Goal: Task Accomplishment & Management: Complete application form

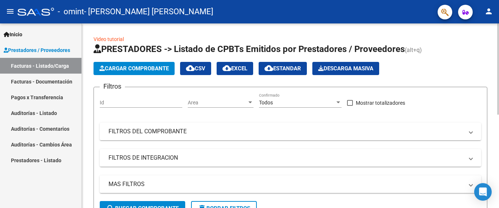
scroll to position [0, 115]
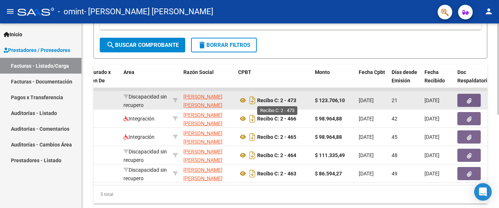
click at [273, 102] on strong "Recibo C: 2 - 473" at bounding box center [276, 100] width 39 height 6
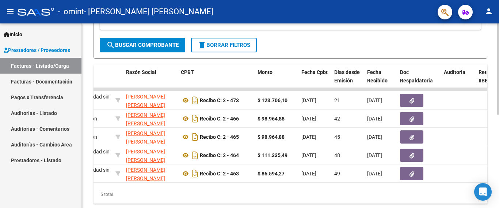
scroll to position [0, 0]
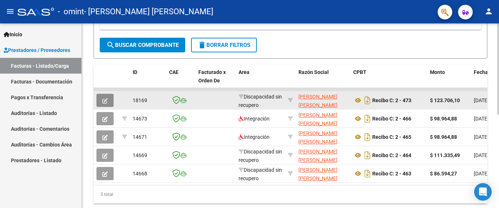
click at [105, 98] on icon "button" at bounding box center [104, 100] width 5 height 5
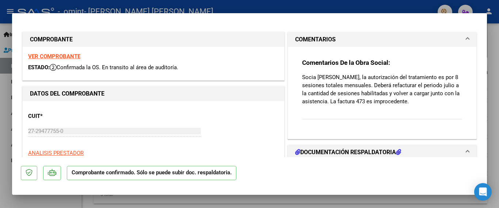
click at [64, 56] on strong "VER COMPROBANTE" at bounding box center [54, 56] width 52 height 7
click at [259, 7] on div at bounding box center [249, 104] width 499 height 208
type input "$ 0,00"
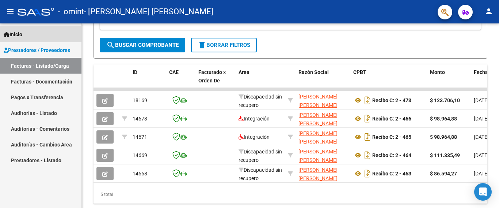
click at [16, 36] on span "Inicio" at bounding box center [13, 34] width 19 height 8
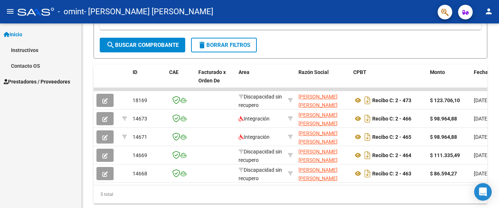
click at [26, 51] on link "Instructivos" at bounding box center [40, 50] width 81 height 16
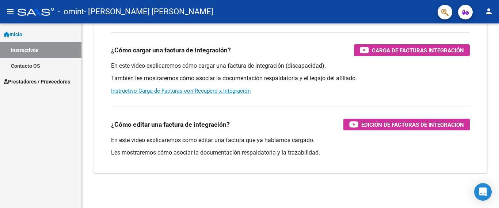
scroll to position [136, 0]
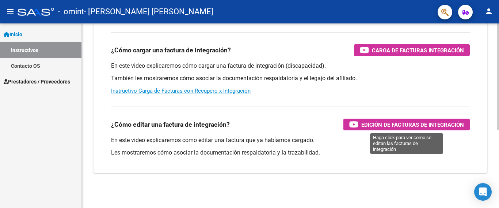
click at [401, 122] on span "Edición de Facturas de integración" at bounding box center [412, 124] width 103 height 9
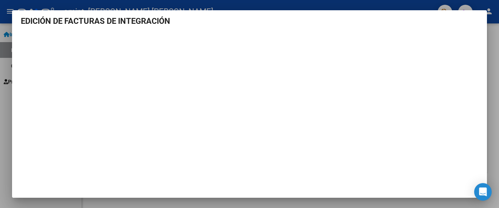
scroll to position [13, 0]
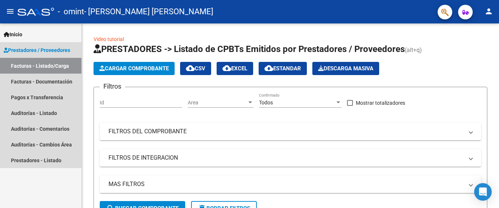
click at [38, 48] on span "Prestadores / Proveedores" at bounding box center [37, 50] width 66 height 8
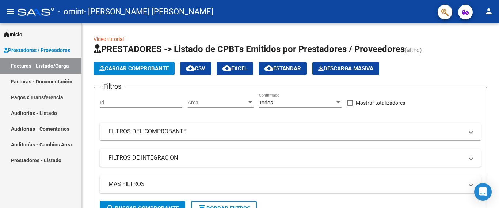
click at [45, 64] on link "Facturas - Listado/Carga" at bounding box center [40, 66] width 81 height 16
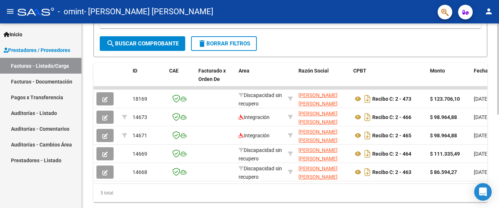
scroll to position [188, 0]
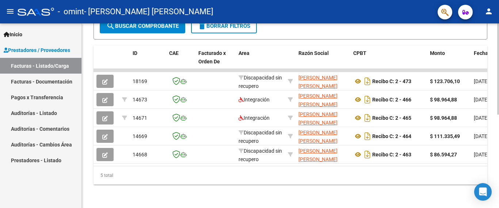
click at [499, 114] on div at bounding box center [498, 68] width 2 height 91
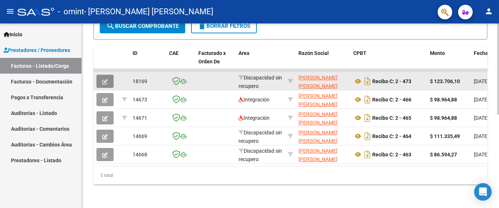
click at [108, 75] on button "button" at bounding box center [104, 81] width 17 height 13
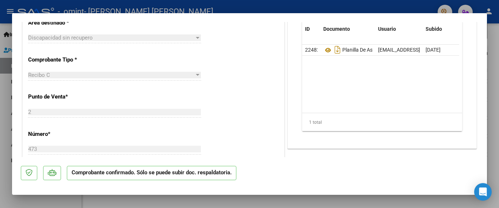
scroll to position [152, 0]
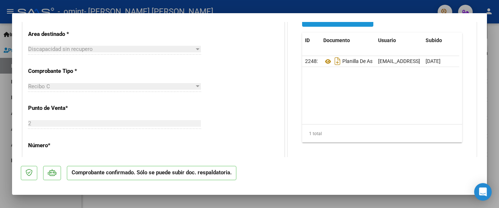
click at [340, 23] on span "Agregar Documento" at bounding box center [338, 20] width 60 height 7
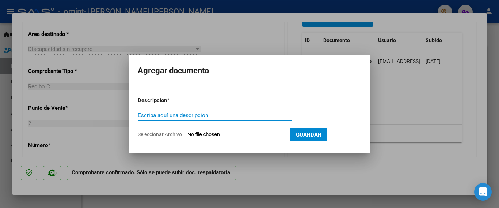
click at [194, 112] on input "Escriba aquí una descripcion" at bounding box center [215, 115] width 154 height 7
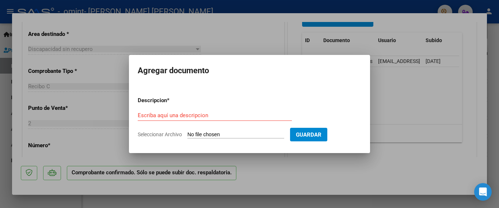
click at [187, 132] on input "Seleccionar Archivo" at bounding box center [235, 134] width 97 height 7
type input "C:\fakepath\FACT [PERSON_NAME] .pdf"
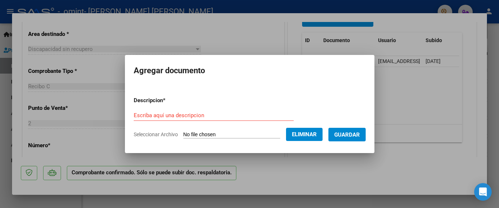
click at [176, 114] on input "Escriba aquí una descripcion" at bounding box center [214, 115] width 160 height 7
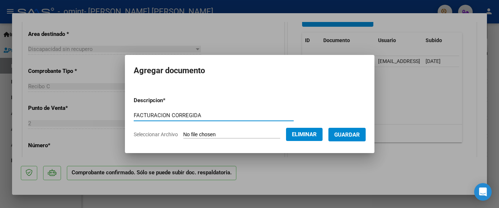
type input "FACTURACION CORREGIDA"
click at [344, 134] on span "Guardar" at bounding box center [347, 134] width 26 height 7
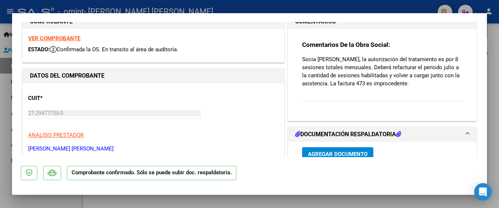
scroll to position [15, 0]
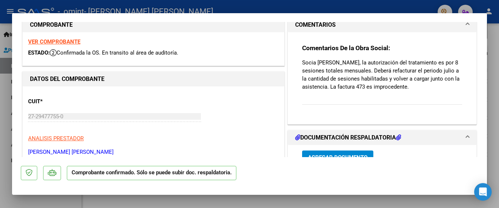
click at [324, 113] on div "Comentarios De la Obra Social: Socia [PERSON_NAME] CATALIN, la autorización del…" at bounding box center [382, 78] width 160 height 69
click at [422, 24] on mat-panel-title "COMENTARIOS" at bounding box center [377, 24] width 165 height 9
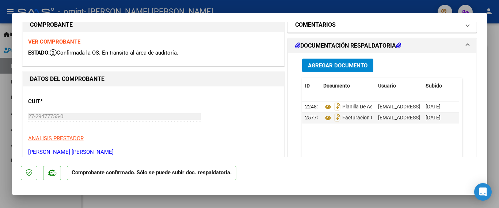
click at [422, 24] on mat-panel-title "COMENTARIOS" at bounding box center [377, 24] width 165 height 9
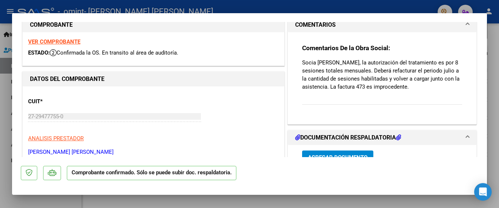
drag, startPoint x: 487, startPoint y: 58, endPoint x: 485, endPoint y: 32, distance: 26.4
click at [485, 32] on div "COMPROBANTE VER COMPROBANTE ESTADO: Confirmada la OS. En transito al área de au…" at bounding box center [249, 104] width 499 height 208
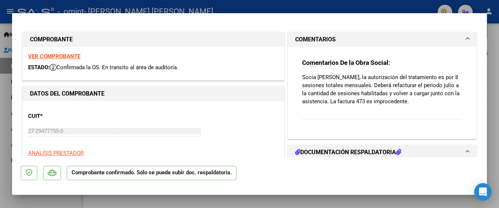
click at [397, 44] on mat-expansion-panel-header "COMENTARIOS" at bounding box center [382, 39] width 189 height 15
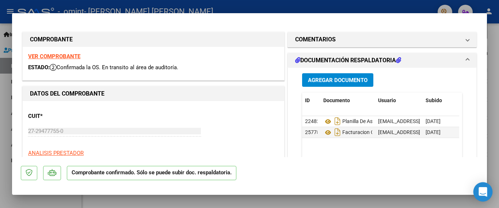
click at [478, 188] on div "Open Intercom Messenger" at bounding box center [482, 191] width 19 height 19
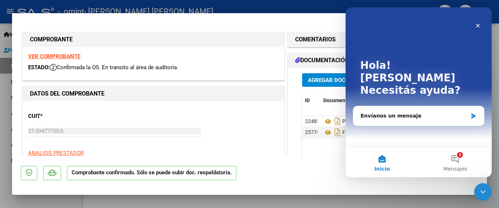
click at [290, 175] on mat-dialog-actions "Comprobante confirmado. Sólo se puede subir doc. respaldatoria." at bounding box center [249, 171] width 457 height 29
click at [451, 157] on button "1 Mensajes" at bounding box center [455, 162] width 73 height 29
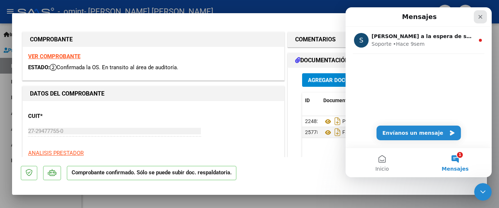
click at [478, 15] on icon "Cerrar" at bounding box center [480, 17] width 6 height 6
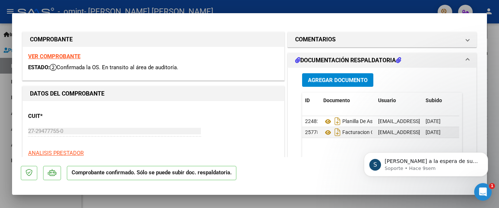
click at [401, 6] on div at bounding box center [249, 104] width 499 height 208
type input "$ 0,00"
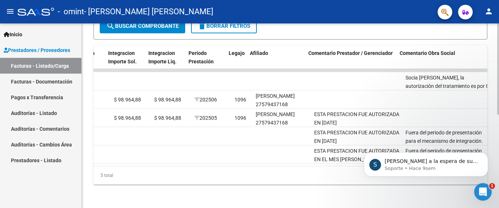
scroll to position [0, 860]
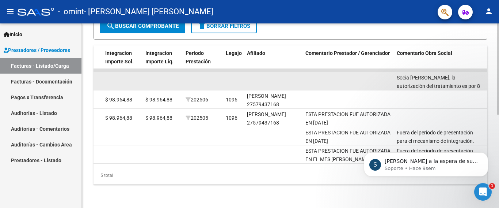
click at [413, 75] on div "Socia [PERSON_NAME], la autorización del tratamiento es por 8 sesiones totales …" at bounding box center [439, 80] width 85 height 15
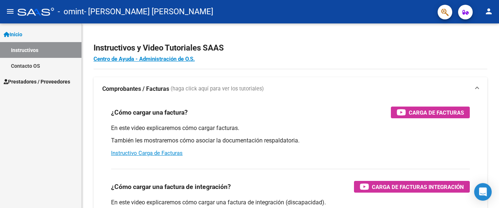
click at [53, 83] on span "Prestadores / Proveedores" at bounding box center [37, 81] width 66 height 8
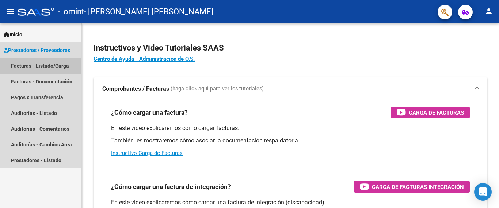
click at [47, 65] on link "Facturas - Listado/Carga" at bounding box center [40, 66] width 81 height 16
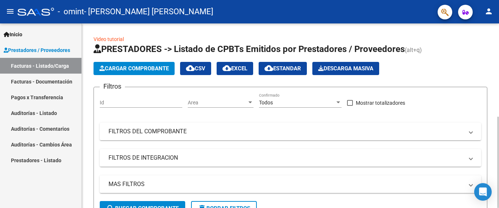
click at [144, 69] on span "Cargar Comprobante" at bounding box center [133, 68] width 69 height 7
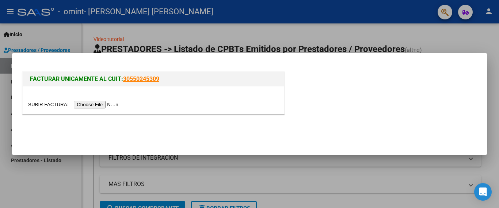
click at [99, 104] on input "file" at bounding box center [74, 104] width 92 height 8
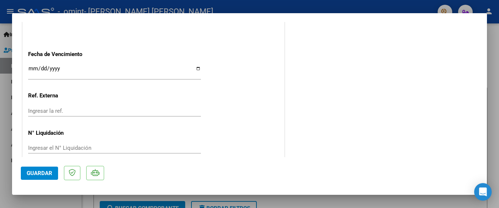
scroll to position [440, 0]
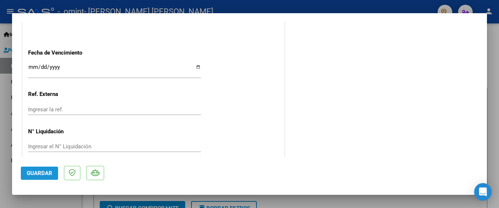
click at [35, 173] on span "Guardar" at bounding box center [40, 173] width 26 height 7
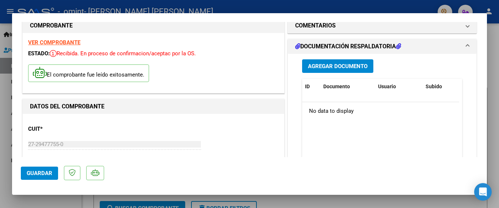
scroll to position [0, 0]
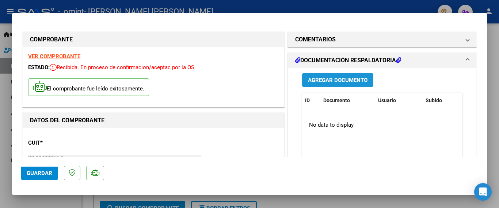
click at [326, 84] on button "Agregar Documento" at bounding box center [337, 80] width 71 height 14
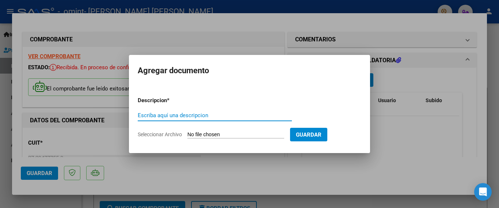
click at [445, 148] on div at bounding box center [249, 104] width 499 height 208
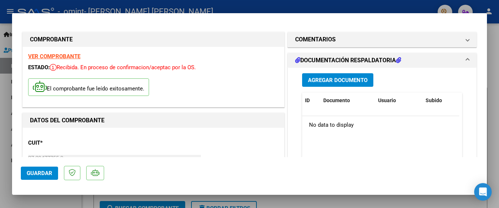
click at [0, 39] on div at bounding box center [249, 104] width 499 height 208
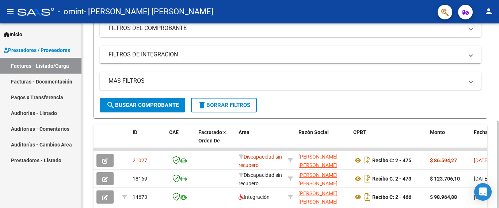
scroll to position [104, 0]
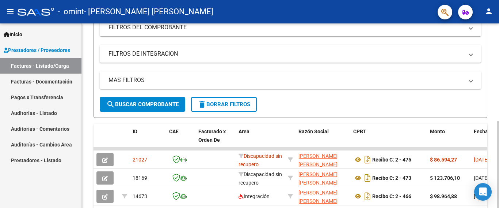
click at [499, 121] on div at bounding box center [498, 164] width 2 height 87
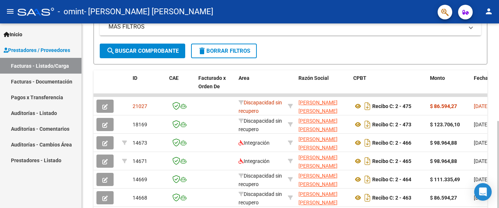
scroll to position [163, 0]
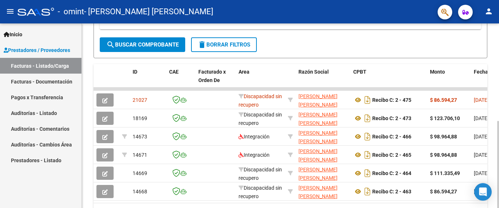
click at [498, 121] on div at bounding box center [498, 164] width 2 height 87
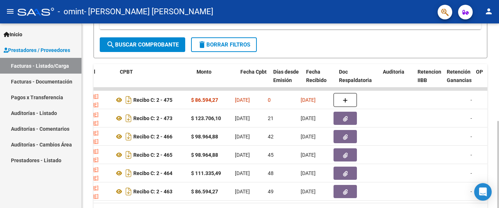
scroll to position [0, 0]
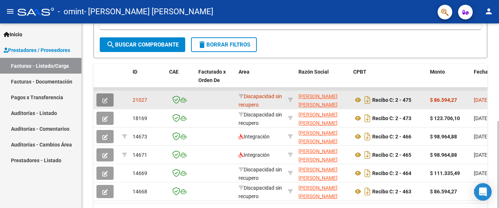
click at [105, 101] on icon "button" at bounding box center [104, 100] width 5 height 5
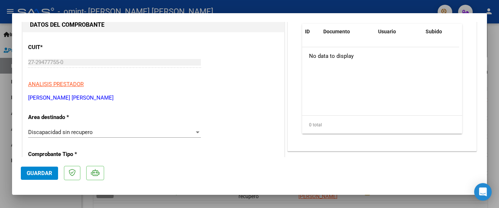
scroll to position [76, 0]
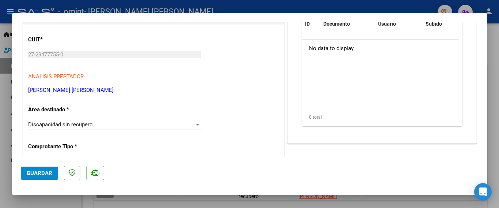
click at [100, 129] on div "Discapacidad sin recupero Seleccionar Area" at bounding box center [114, 124] width 173 height 11
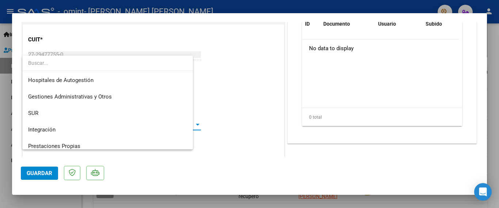
scroll to position [71, 0]
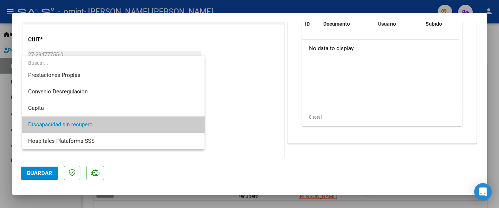
click at [100, 129] on span "Discapacidad sin recupero" at bounding box center [113, 124] width 171 height 16
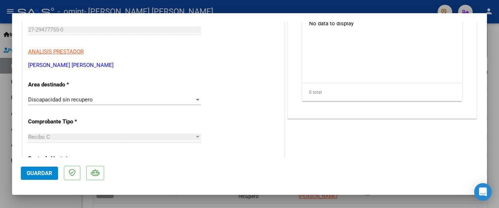
scroll to position [0, 0]
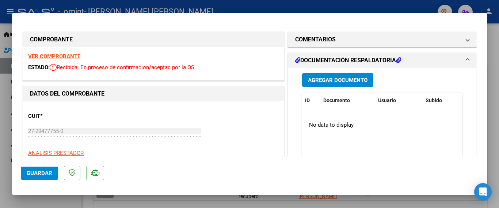
click at [490, 58] on div at bounding box center [249, 104] width 499 height 208
type input "$ 0,00"
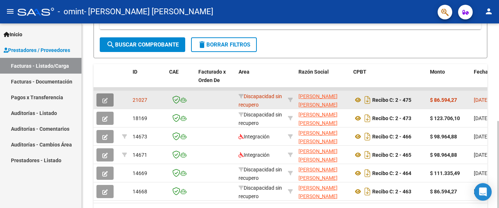
click at [105, 99] on icon "button" at bounding box center [104, 100] width 5 height 5
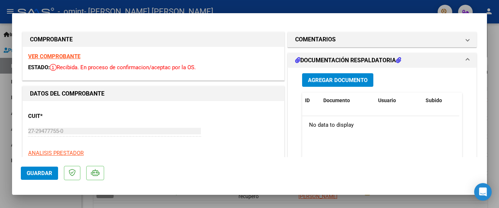
click at [41, 56] on strong "VER COMPROBANTE" at bounding box center [54, 56] width 52 height 7
click at [499, 75] on div at bounding box center [249, 104] width 499 height 208
type input "$ 0,00"
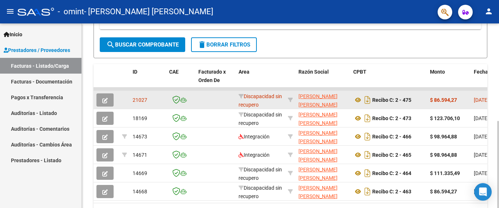
click at [478, 100] on span "[DATE]" at bounding box center [481, 100] width 15 height 6
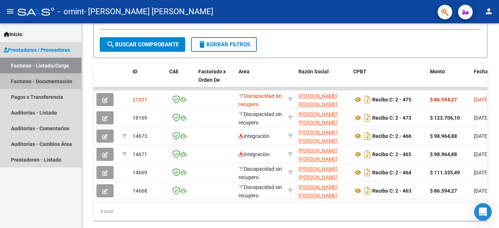
click at [45, 83] on link "Facturas - Documentación" at bounding box center [40, 81] width 81 height 16
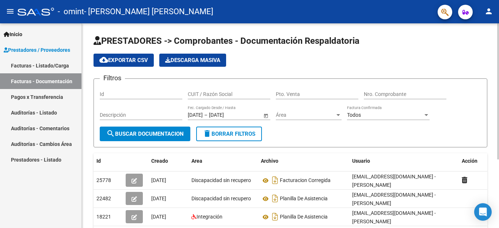
click at [495, 52] on div "PRESTADORES -> Comprobantes - Documentación Respaldatoria cloud_download Export…" at bounding box center [291, 174] width 419 height 302
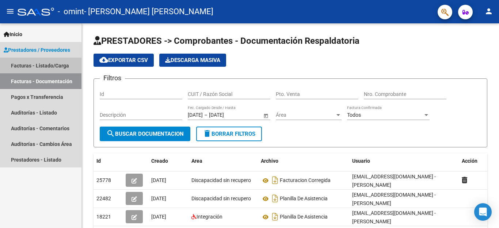
click at [30, 64] on link "Facturas - Listado/Carga" at bounding box center [40, 66] width 81 height 16
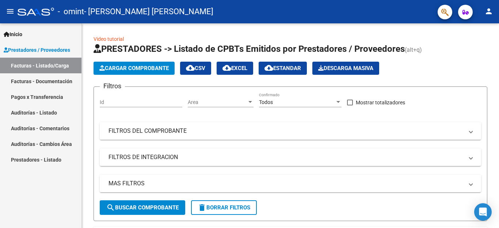
click at [29, 63] on link "Facturas - Listado/Carga" at bounding box center [40, 66] width 81 height 16
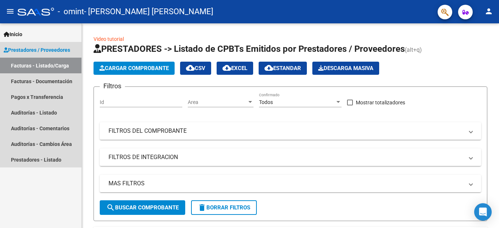
click at [43, 48] on span "Prestadores / Proveedores" at bounding box center [37, 50] width 66 height 8
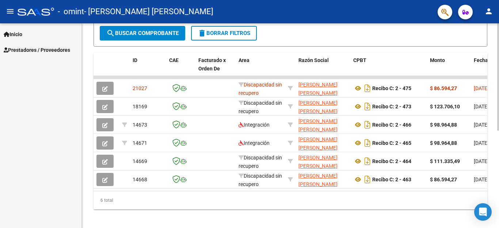
scroll to position [186, 0]
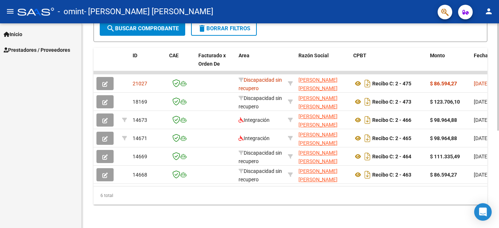
click at [499, 131] on div at bounding box center [498, 76] width 2 height 107
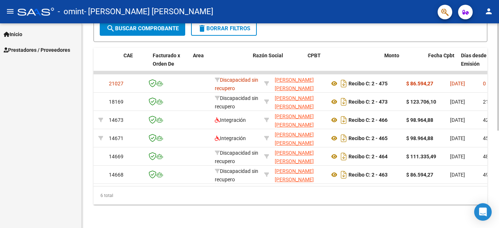
scroll to position [0, 0]
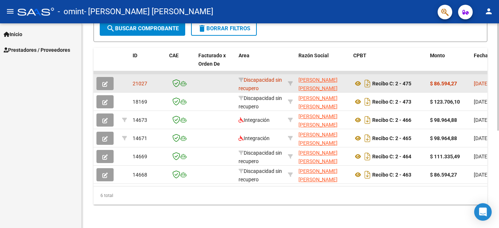
drag, startPoint x: 383, startPoint y: 77, endPoint x: 145, endPoint y: 78, distance: 237.8
click at [145, 81] on span "21027" at bounding box center [140, 84] width 15 height 6
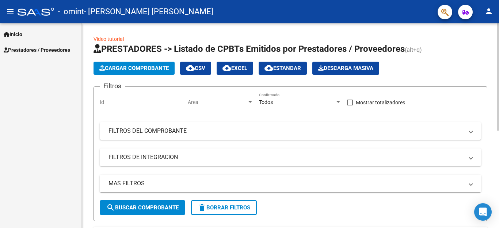
click at [498, 19] on div "menu - omint - MARTINEZ EBERHARDT GABRIELA INES person Inicio Instructivos Cont…" at bounding box center [249, 114] width 499 height 228
click at [50, 48] on span "Prestadores / Proveedores" at bounding box center [37, 50] width 66 height 8
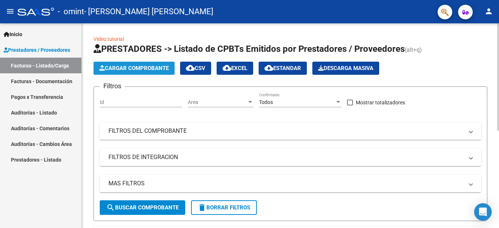
click at [123, 69] on span "Cargar Comprobante" at bounding box center [133, 68] width 69 height 7
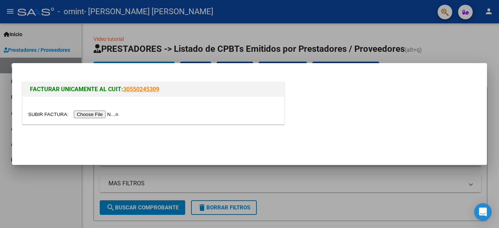
click at [152, 52] on div at bounding box center [249, 114] width 499 height 228
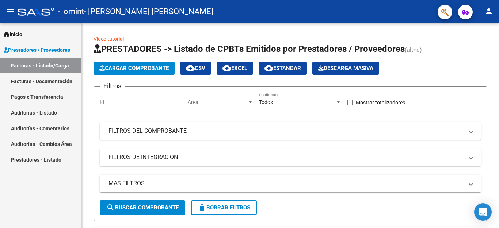
click at [54, 64] on link "Facturas - Listado/Carga" at bounding box center [40, 66] width 81 height 16
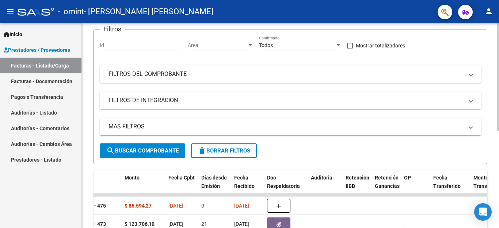
scroll to position [126, 0]
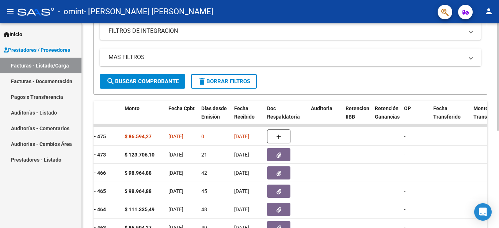
click at [499, 129] on div at bounding box center [498, 76] width 2 height 107
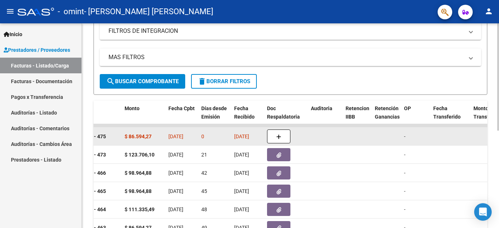
click at [158, 134] on div "$ 86.594,27" at bounding box center [144, 137] width 38 height 8
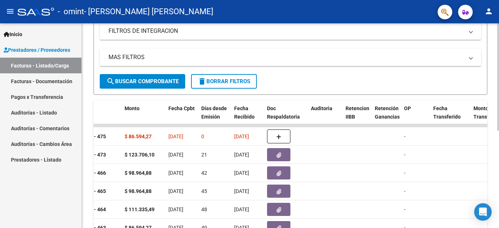
scroll to position [186, 0]
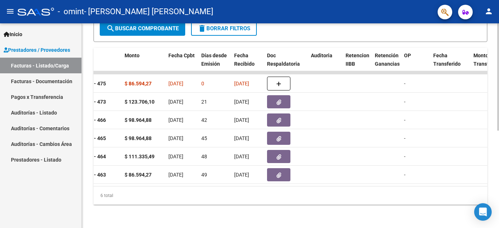
click at [499, 131] on div at bounding box center [498, 76] width 2 height 107
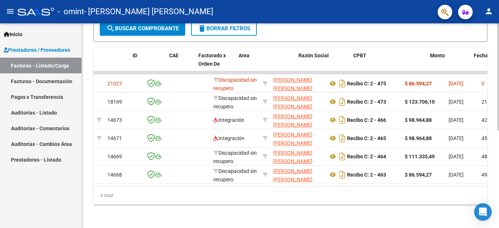
scroll to position [0, 0]
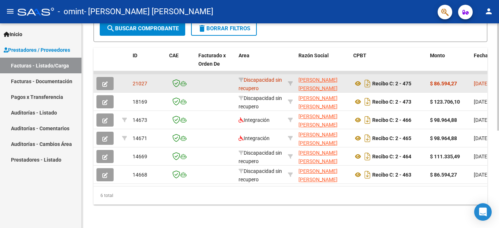
click at [110, 77] on button "button" at bounding box center [104, 83] width 17 height 13
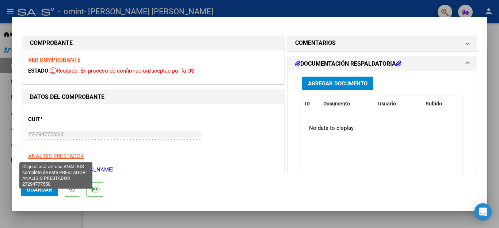
click at [58, 155] on span "ANALISIS PRESTADOR" at bounding box center [56, 156] width 56 height 7
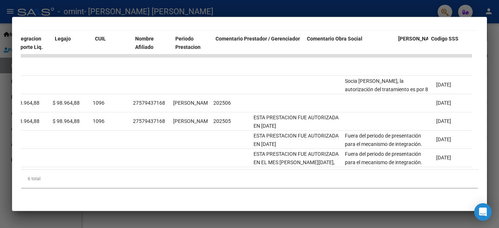
scroll to position [0, 1127]
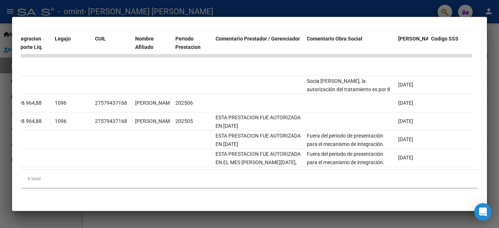
click at [490, 47] on div at bounding box center [249, 114] width 499 height 228
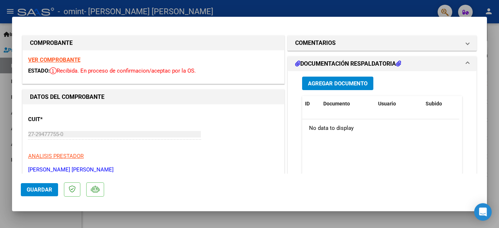
click at [69, 60] on strong "VER COMPROBANTE" at bounding box center [54, 60] width 52 height 7
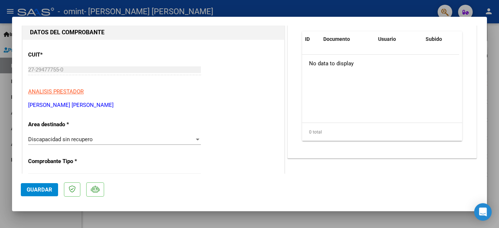
scroll to position [0, 0]
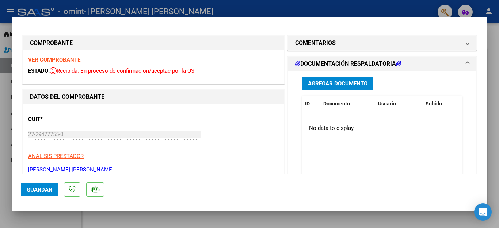
click at [0, 102] on div at bounding box center [249, 114] width 499 height 228
type input "$ 0,00"
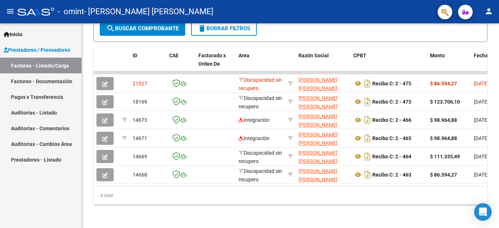
click at [30, 35] on link "Inicio" at bounding box center [40, 34] width 81 height 16
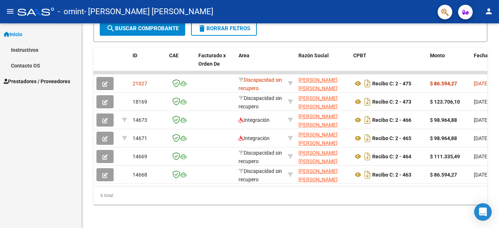
click at [29, 49] on link "Instructivos" at bounding box center [40, 50] width 81 height 16
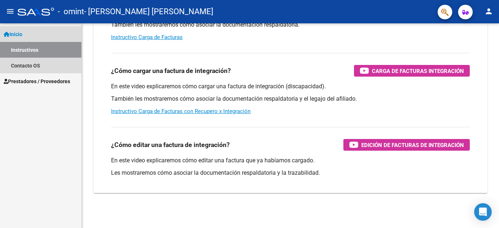
scroll to position [115, 0]
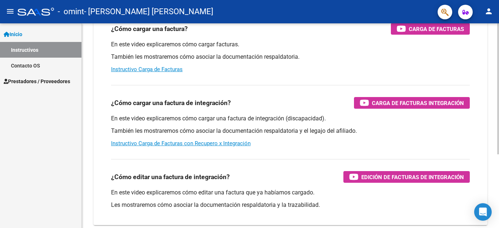
click at [498, 88] on div at bounding box center [498, 88] width 2 height 131
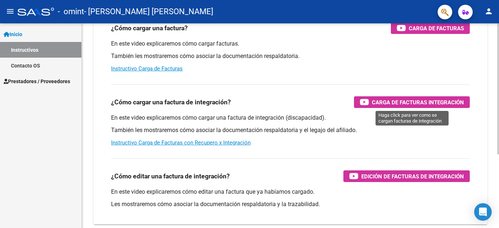
click at [416, 103] on span "Carga de Facturas Integración" at bounding box center [418, 102] width 92 height 9
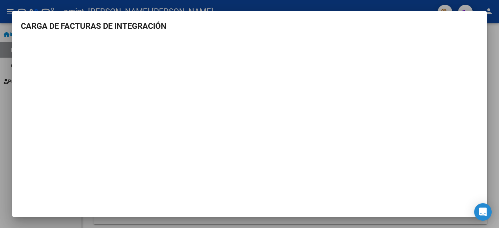
click at [317, 2] on div at bounding box center [249, 114] width 499 height 228
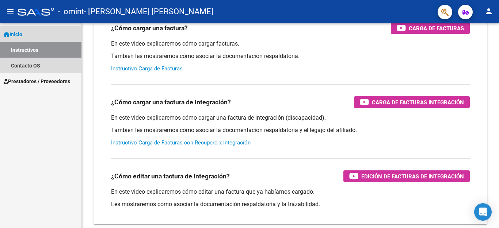
click at [19, 31] on span "Inicio" at bounding box center [13, 34] width 19 height 8
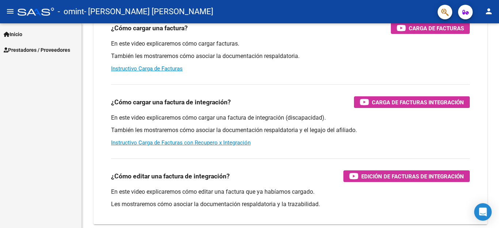
click at [39, 49] on span "Prestadores / Proveedores" at bounding box center [37, 50] width 66 height 8
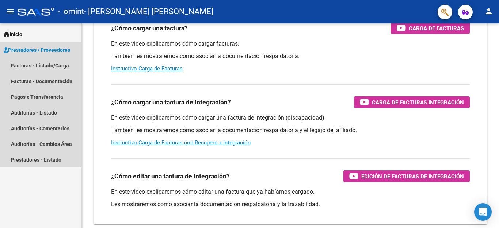
click at [63, 48] on span "Prestadores / Proveedores" at bounding box center [37, 50] width 66 height 8
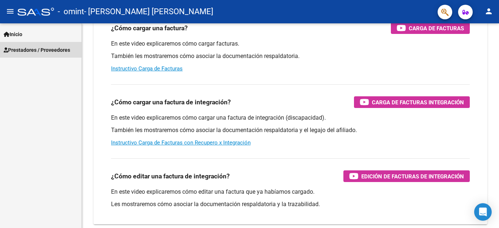
click at [63, 48] on span "Prestadores / Proveedores" at bounding box center [37, 50] width 66 height 8
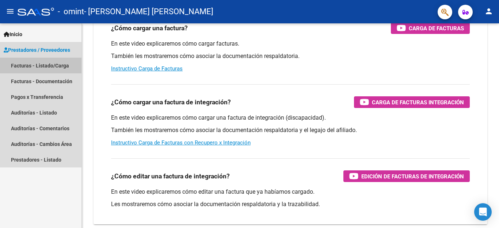
click at [63, 65] on link "Facturas - Listado/Carga" at bounding box center [40, 66] width 81 height 16
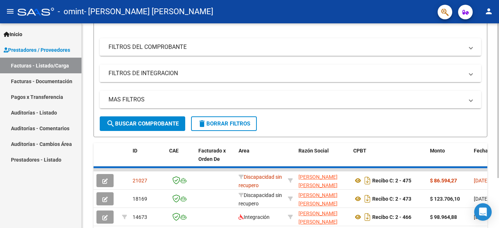
scroll to position [84, 0]
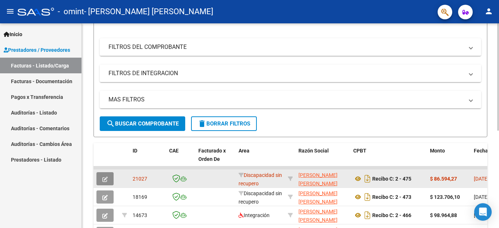
click at [97, 179] on button "button" at bounding box center [104, 178] width 17 height 13
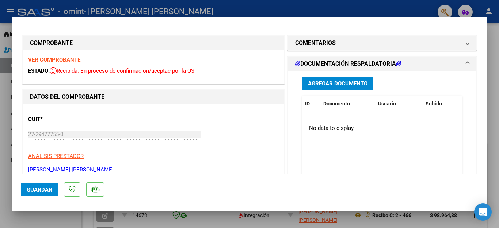
drag, startPoint x: 480, startPoint y: 44, endPoint x: 480, endPoint y: 51, distance: 6.9
click at [480, 51] on mat-dialog-content "COMPROBANTE VER COMPROBANTE ESTADO: Recibida. En proceso de confirmacion/acepta…" at bounding box center [249, 100] width 475 height 148
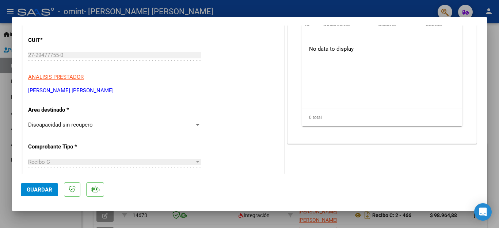
scroll to position [100, 0]
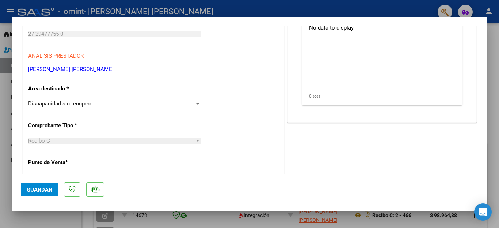
click at [160, 103] on div "Discapacidad sin recupero" at bounding box center [111, 103] width 166 height 7
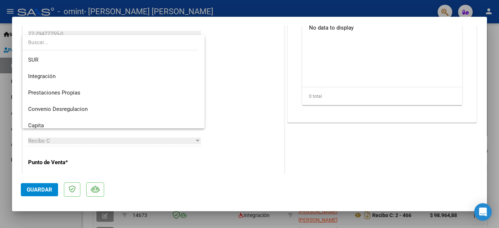
scroll to position [31, 0]
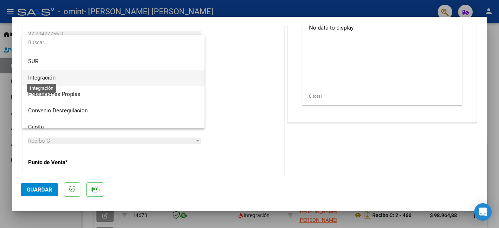
click at [34, 75] on span "Integración" at bounding box center [41, 78] width 27 height 7
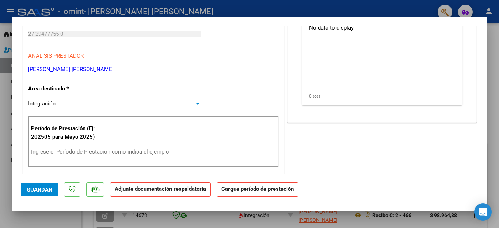
click at [59, 149] on input "Ingrese el Período de Prestación como indica el ejemplo" at bounding box center [115, 152] width 169 height 7
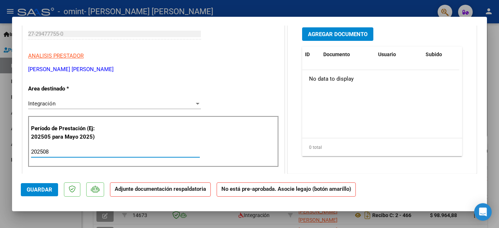
type input "202508"
click at [43, 189] on span "Guardar" at bounding box center [40, 190] width 26 height 7
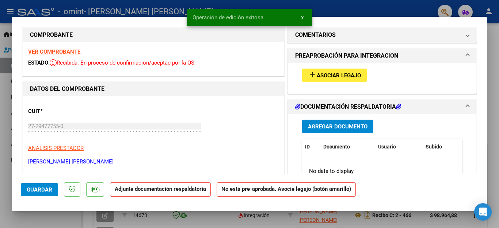
scroll to position [3, 0]
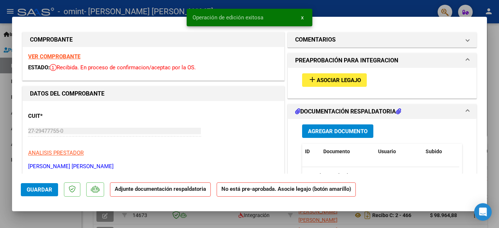
click at [344, 85] on button "add Asociar Legajo" at bounding box center [334, 80] width 65 height 14
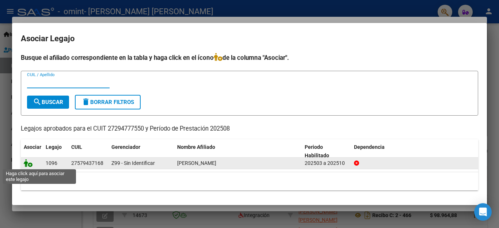
click at [25, 167] on icon at bounding box center [28, 163] width 9 height 8
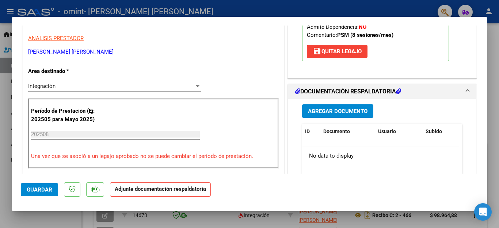
scroll to position [134, 0]
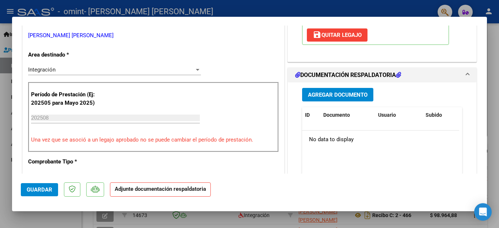
click at [324, 93] on span "Agregar Documento" at bounding box center [338, 95] width 60 height 7
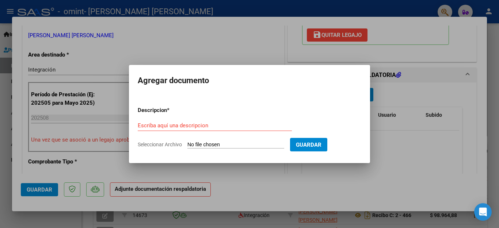
click at [195, 142] on input "Seleccionar Archivo" at bounding box center [235, 145] width 97 height 7
type input "C:\fakepath\asistencia HERRERO agosto.pdf"
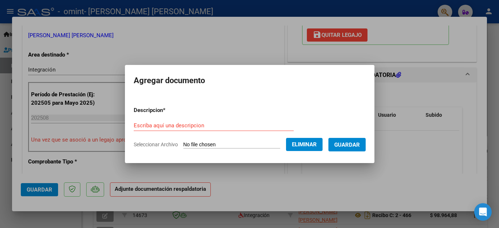
click at [190, 127] on input "Escriba aquí una descripcion" at bounding box center [214, 125] width 160 height 7
type input "PLANILLA DE ASISTENCIA"
click at [342, 145] on span "Guardar" at bounding box center [347, 145] width 26 height 7
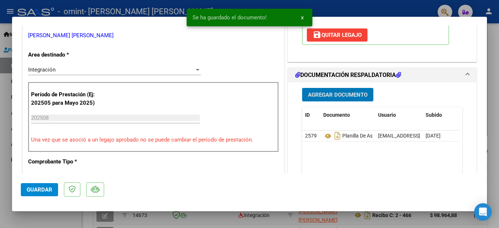
click at [38, 191] on span "Guardar" at bounding box center [40, 190] width 26 height 7
click at [499, 47] on div at bounding box center [249, 114] width 499 height 228
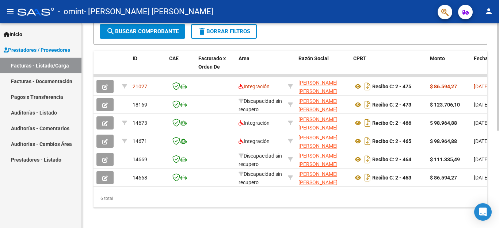
scroll to position [186, 0]
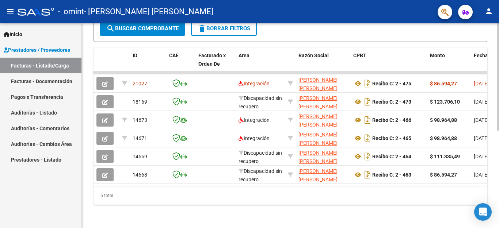
click at [497, 131] on div at bounding box center [498, 76] width 2 height 107
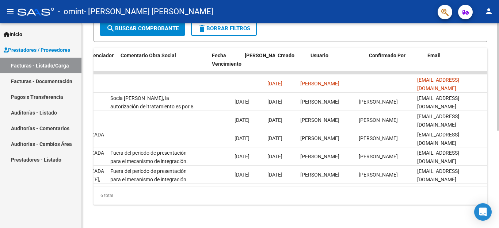
scroll to position [0, 1102]
